Goal: Check status: Check status

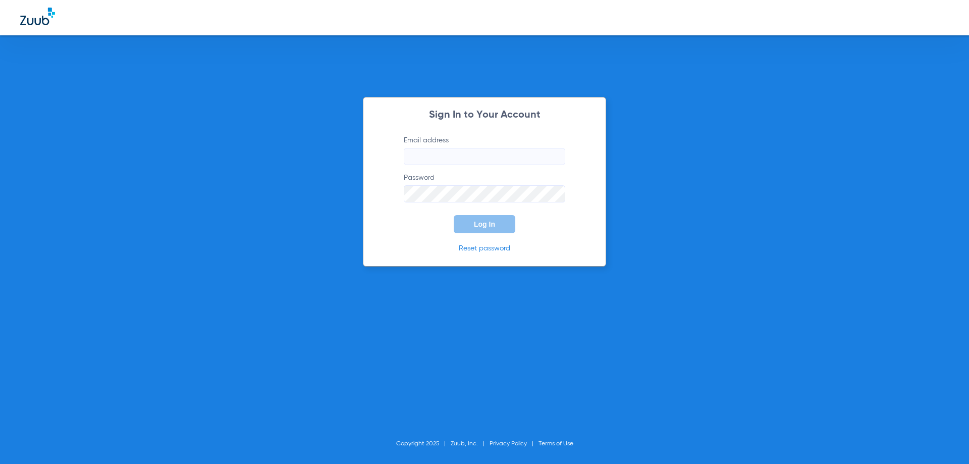
type input "[EMAIL_ADDRESS][DOMAIN_NAME]"
click at [479, 227] on span "Log In" at bounding box center [484, 224] width 21 height 8
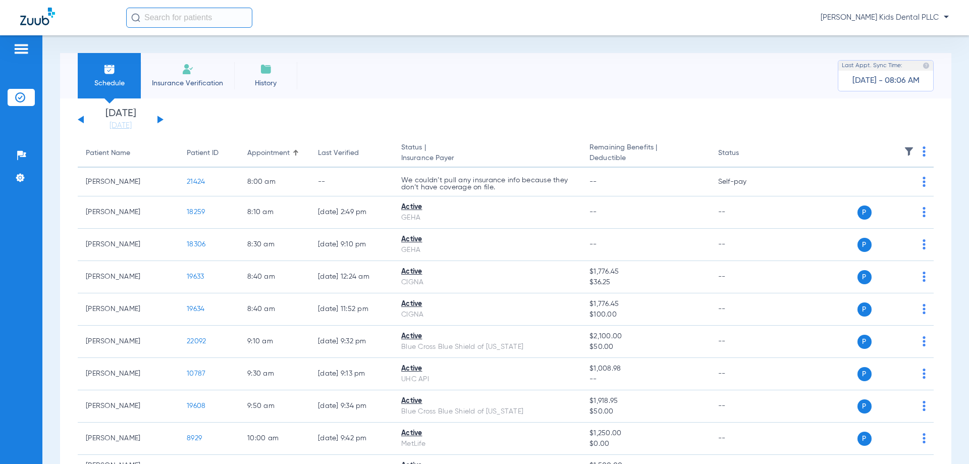
click at [162, 116] on div "[DATE] [DATE] [DATE] [DATE] [DATE] [DATE] [DATE] [DATE] [DATE] [DATE] [DATE] [D…" at bounding box center [121, 120] width 86 height 22
click at [158, 119] on button at bounding box center [161, 120] width 6 height 8
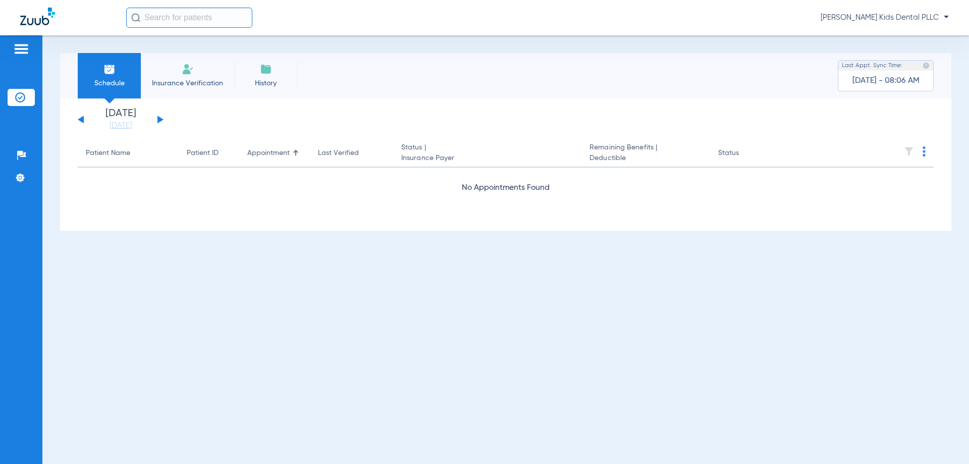
click at [158, 119] on button at bounding box center [161, 120] width 6 height 8
